Goal: Transaction & Acquisition: Book appointment/travel/reservation

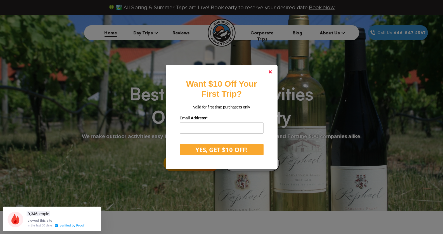
click at [271, 71] on polygon at bounding box center [269, 71] width 3 height 3
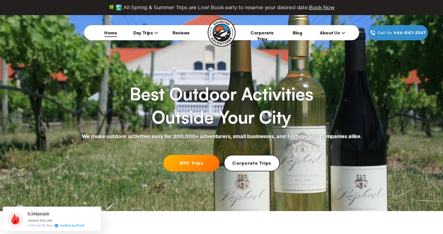
click at [154, 32] on icon at bounding box center [156, 33] width 4 height 4
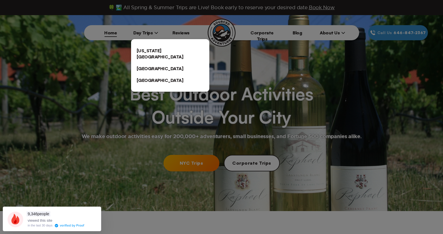
click at [153, 49] on link "[US_STATE][GEOGRAPHIC_DATA]" at bounding box center [170, 54] width 78 height 18
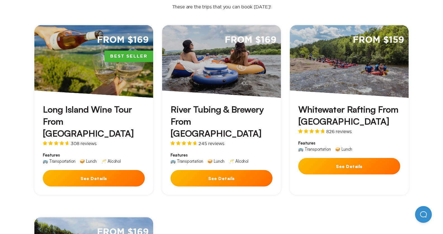
scroll to position [187, 0]
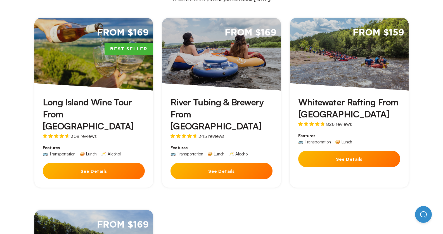
click at [382, 51] on div "From $159" at bounding box center [349, 54] width 119 height 73
click at [345, 153] on button "See Details" at bounding box center [349, 158] width 102 height 16
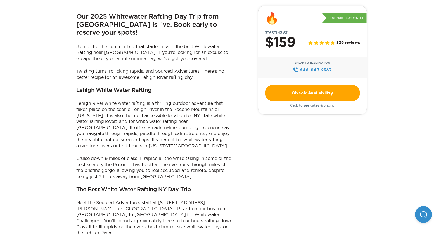
scroll to position [283, 0]
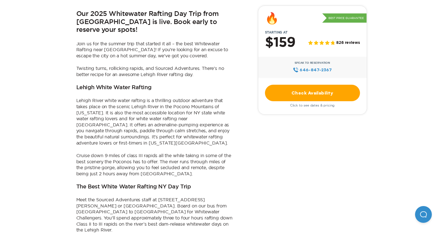
click at [296, 90] on link "Check Availability" at bounding box center [312, 93] width 95 height 16
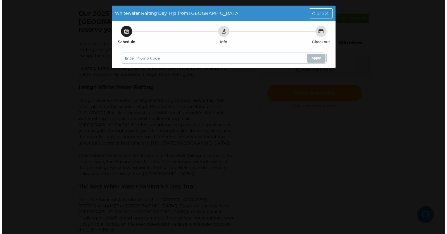
scroll to position [0, 0]
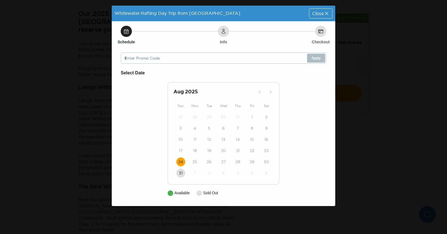
click at [180, 161] on time "24" at bounding box center [180, 162] width 5 height 6
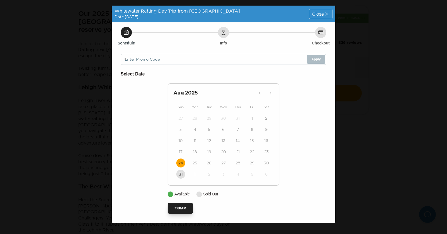
click at [180, 208] on button "7:00AM" at bounding box center [180, 207] width 25 height 11
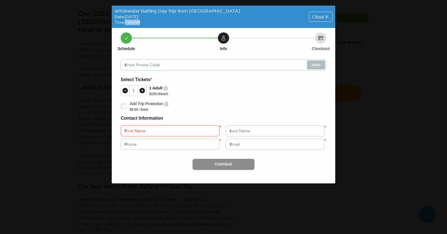
drag, startPoint x: 142, startPoint y: 23, endPoint x: 126, endPoint y: 23, distance: 16.2
click at [126, 23] on div "Whitewater Rafting Day Trip from [GEOGRAPHIC_DATA] Date: [DATE] Time: 7:00AM" at bounding box center [177, 17] width 131 height 22
click at [321, 15] on span "Close" at bounding box center [318, 17] width 12 height 4
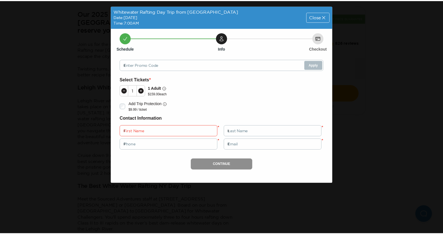
scroll to position [283, 0]
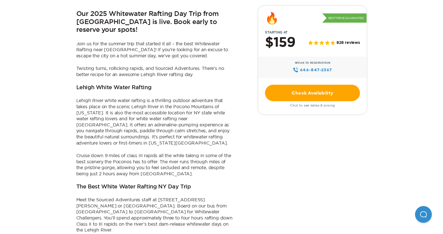
click at [297, 91] on link "Check Availability" at bounding box center [312, 93] width 95 height 16
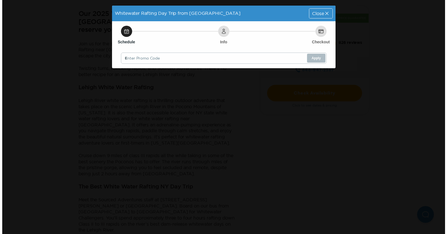
scroll to position [0, 0]
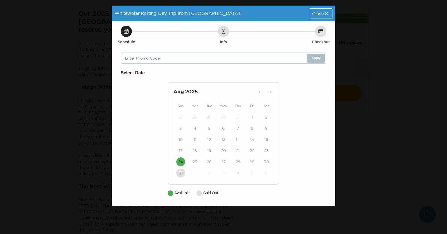
click at [182, 174] on time "31" at bounding box center [181, 173] width 4 height 6
click at [181, 163] on time "24" at bounding box center [180, 162] width 5 height 6
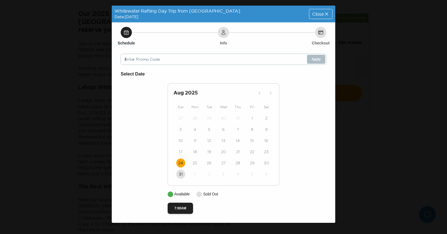
click at [319, 13] on span "Close" at bounding box center [318, 14] width 12 height 4
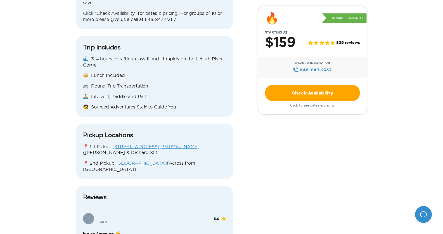
scroll to position [682, 0]
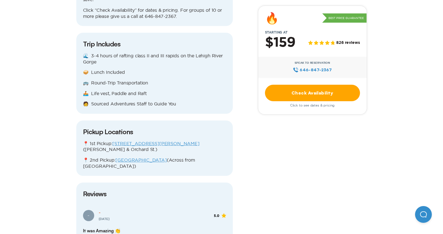
click at [292, 95] on link "Check Availability" at bounding box center [312, 93] width 95 height 16
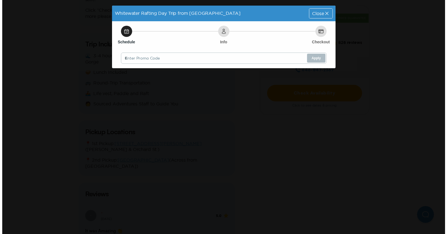
scroll to position [0, 0]
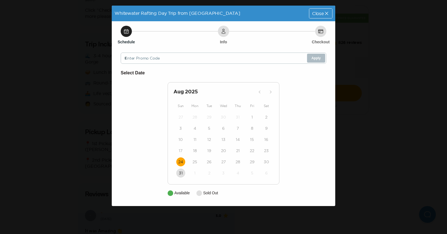
click at [181, 161] on time "24" at bounding box center [180, 162] width 5 height 6
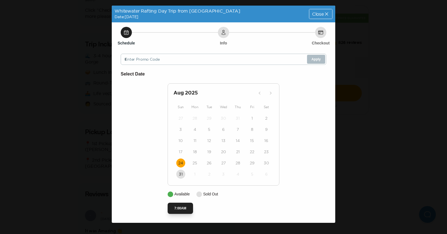
click at [185, 209] on button "7:00AM" at bounding box center [180, 207] width 25 height 11
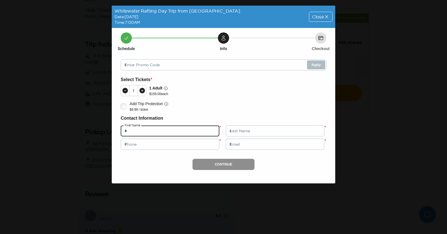
click at [133, 130] on input "*" at bounding box center [170, 130] width 99 height 11
click at [128, 131] on input "*" at bounding box center [170, 130] width 99 height 11
click at [125, 131] on input "*" at bounding box center [170, 130] width 99 height 11
type input "*"
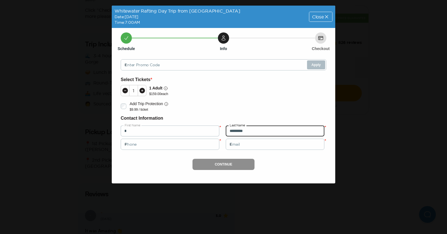
type input "*********"
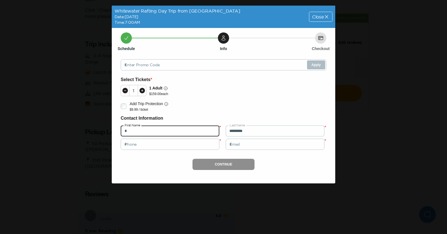
click at [129, 131] on input "*" at bounding box center [170, 130] width 99 height 11
click at [125, 131] on input "*" at bounding box center [170, 130] width 99 height 11
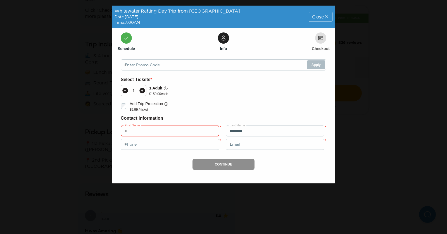
click at [136, 132] on input "text" at bounding box center [170, 130] width 99 height 11
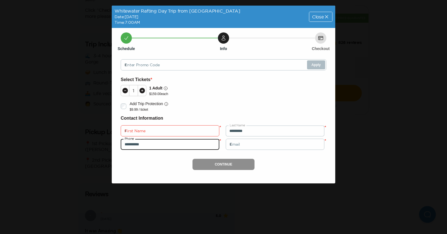
type input "**********"
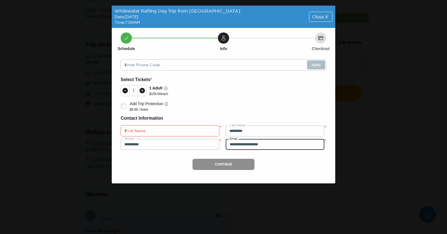
type input "**********"
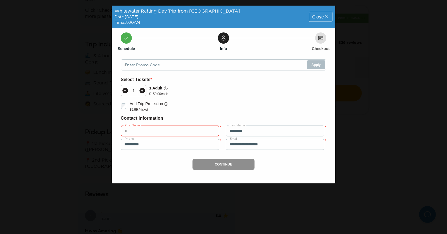
click at [129, 130] on input "text" at bounding box center [170, 130] width 99 height 11
click at [136, 131] on input "text" at bounding box center [170, 130] width 99 height 11
click at [212, 131] on input "text" at bounding box center [170, 130] width 99 height 11
type input "**"
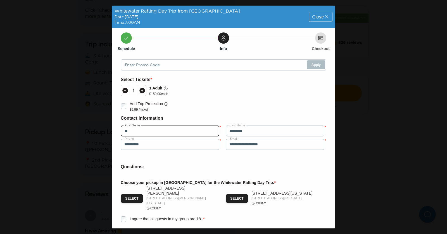
click at [133, 133] on input "**" at bounding box center [170, 130] width 99 height 11
click at [129, 128] on input "**" at bounding box center [170, 130] width 99 height 11
click at [130, 129] on input "**" at bounding box center [170, 130] width 99 height 11
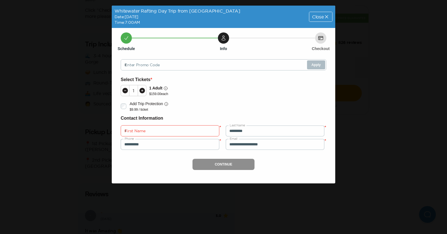
click at [324, 14] on icon at bounding box center [327, 17] width 6 height 6
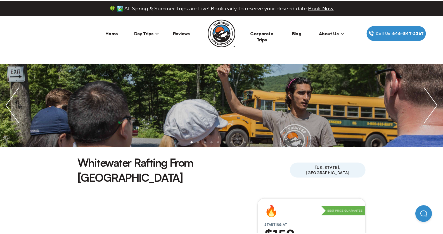
scroll to position [682, 0]
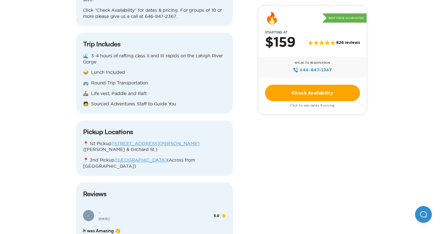
click at [314, 94] on link "Check Availability" at bounding box center [312, 93] width 95 height 16
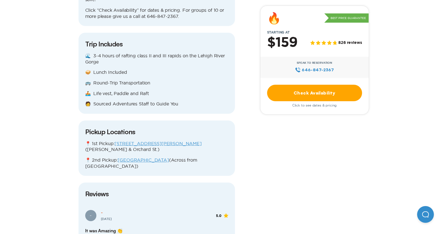
scroll to position [0, 0]
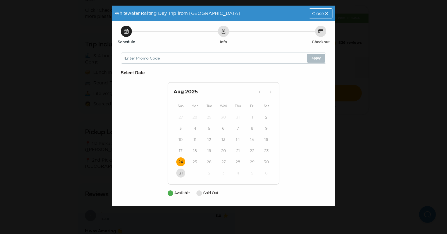
click at [182, 162] on time "24" at bounding box center [180, 162] width 5 height 6
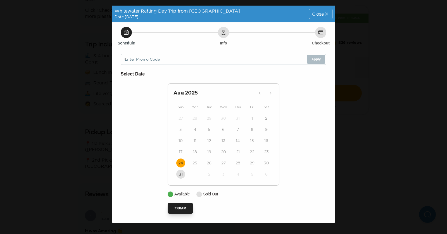
click at [184, 209] on button "7:00AM" at bounding box center [180, 207] width 25 height 11
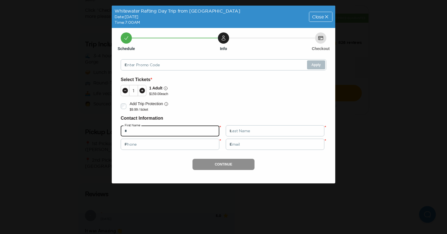
type input "*"
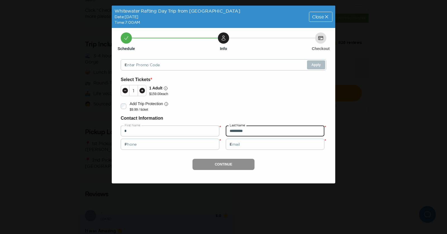
type input "*********"
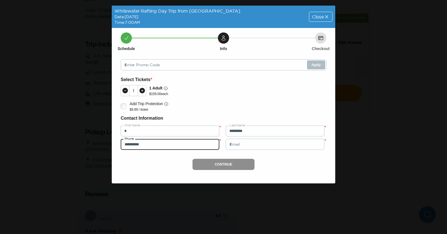
type input "**********"
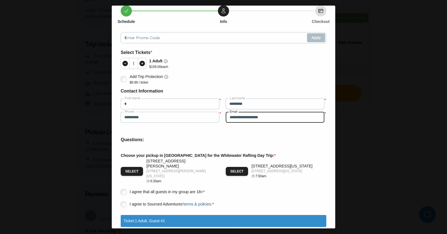
scroll to position [46, 0]
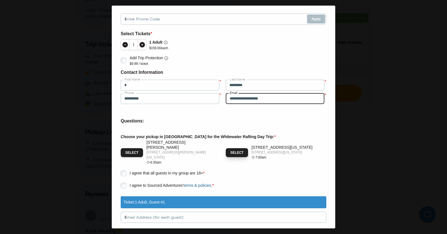
type input "**********"
click at [231, 149] on button "Select" at bounding box center [237, 152] width 22 height 9
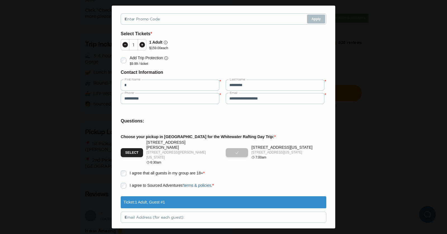
click at [150, 199] on p "Ticket: 1 Adult , Guest # 1" at bounding box center [143, 202] width 41 height 6
click at [161, 199] on p "Ticket: 1 Adult , Guest # 1" at bounding box center [143, 202] width 41 height 6
click at [144, 45] on icon at bounding box center [142, 45] width 6 height 6
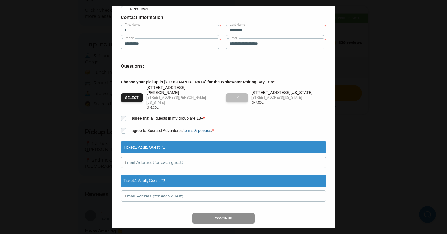
scroll to position [102, 0]
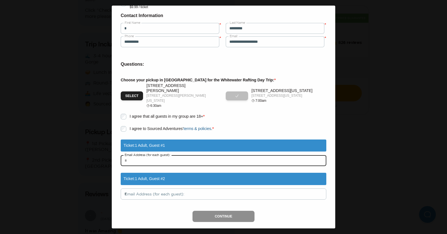
click at [145, 155] on input "text" at bounding box center [223, 160] width 205 height 11
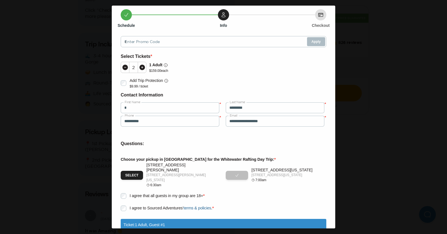
scroll to position [0, 0]
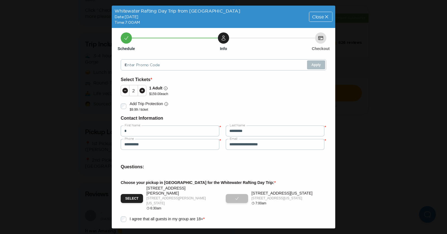
click at [319, 16] on span "Close" at bounding box center [318, 17] width 12 height 4
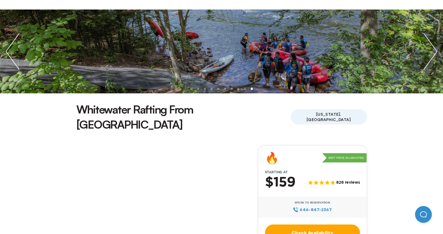
scroll to position [57, 0]
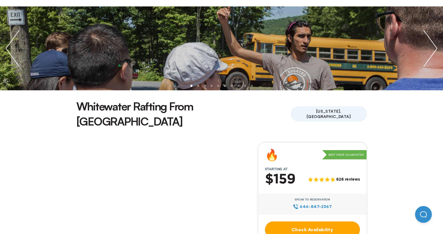
click at [435, 44] on img "next slide / item" at bounding box center [429, 48] width 25 height 84
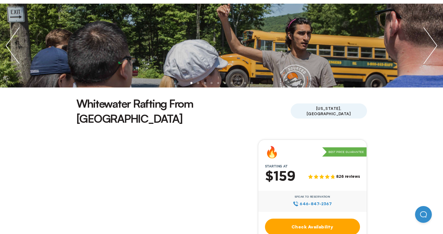
click at [432, 44] on img "next slide / item" at bounding box center [429, 46] width 25 height 84
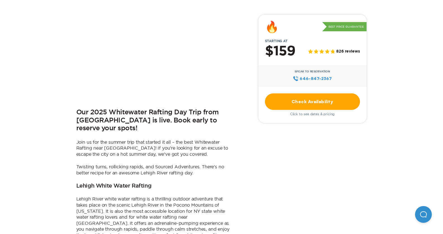
scroll to position [0, 0]
